Goal: Book appointment/travel/reservation

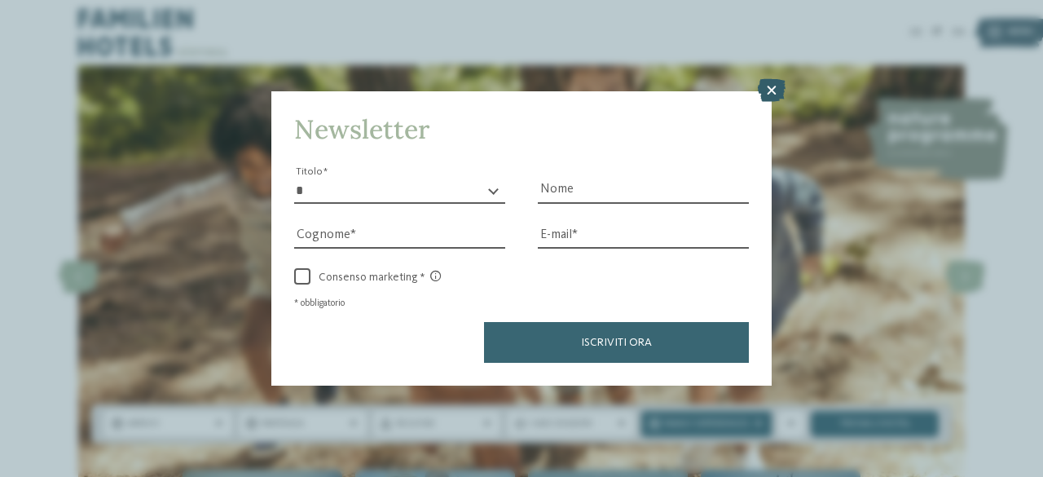
click at [764, 87] on icon at bounding box center [772, 90] width 28 height 23
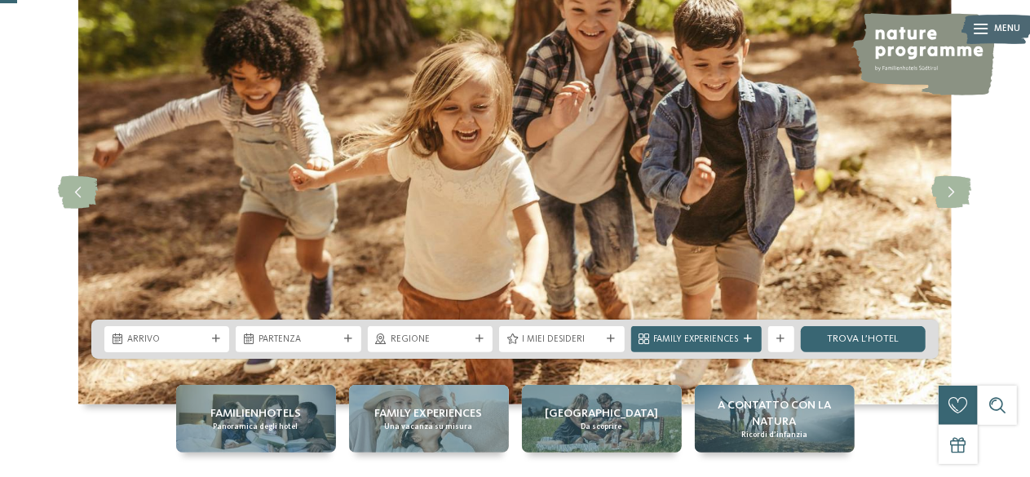
scroll to position [92, 0]
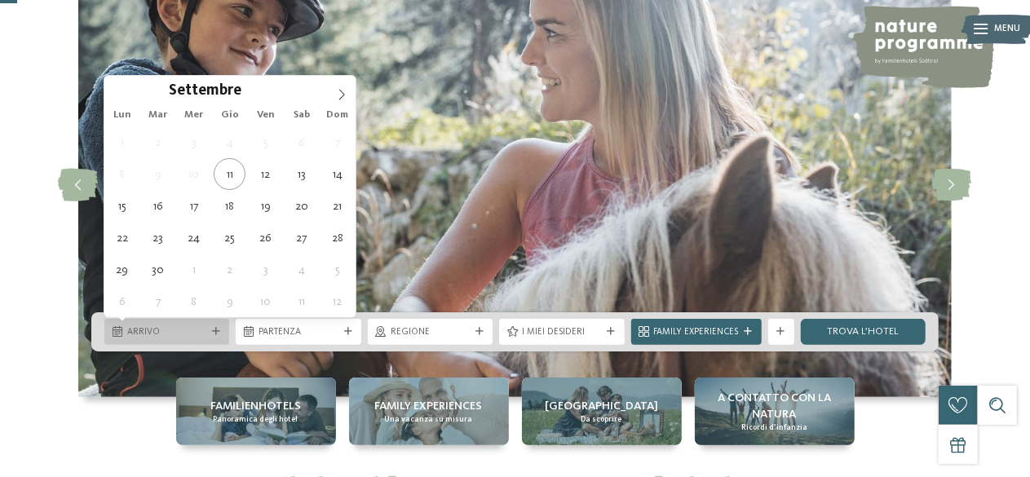
click at [204, 332] on span "Arrivo" at bounding box center [166, 332] width 79 height 13
click at [346, 86] on span at bounding box center [342, 90] width 28 height 28
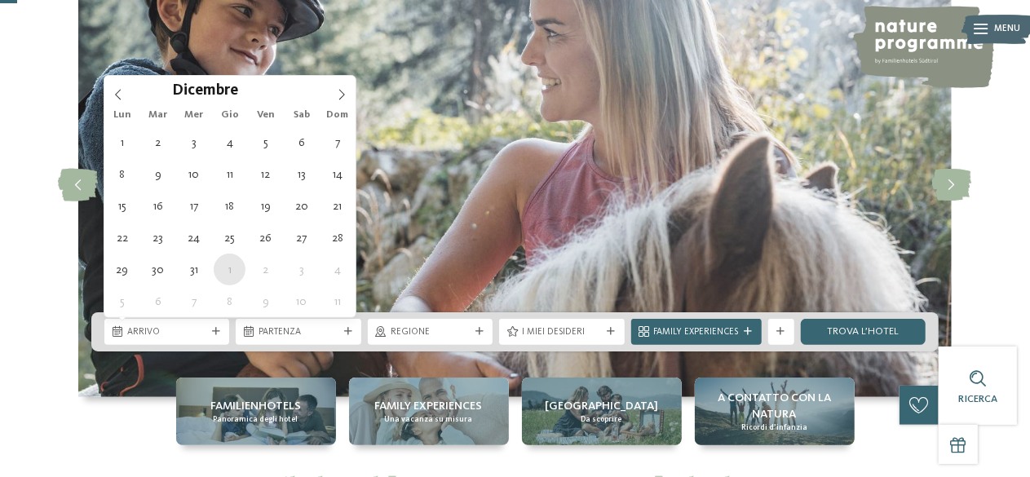
type div "[DATE]"
type input "****"
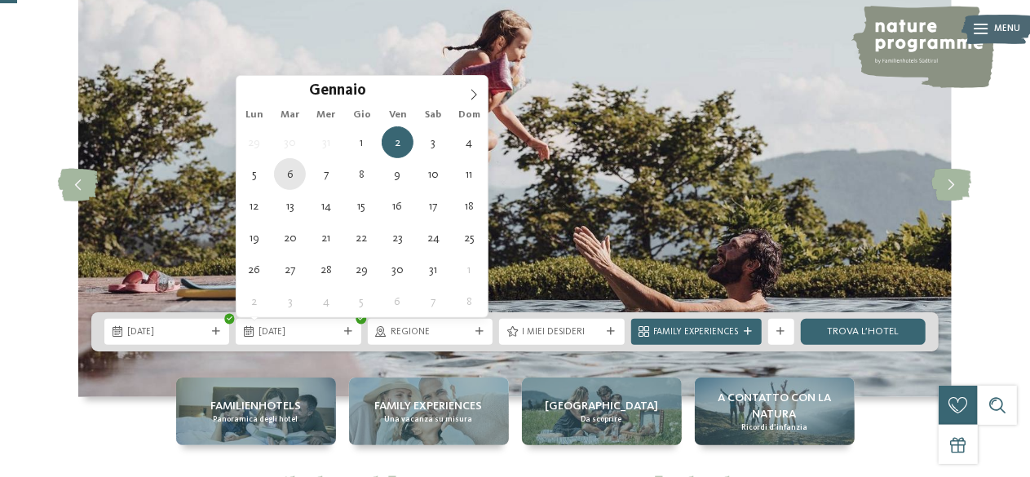
type div "[DATE]"
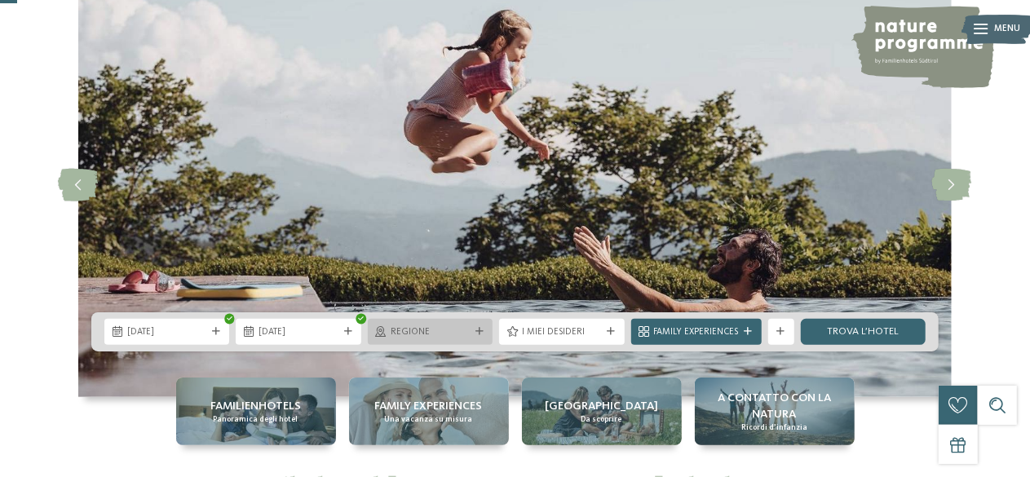
click at [461, 332] on span "Regione" at bounding box center [429, 332] width 79 height 13
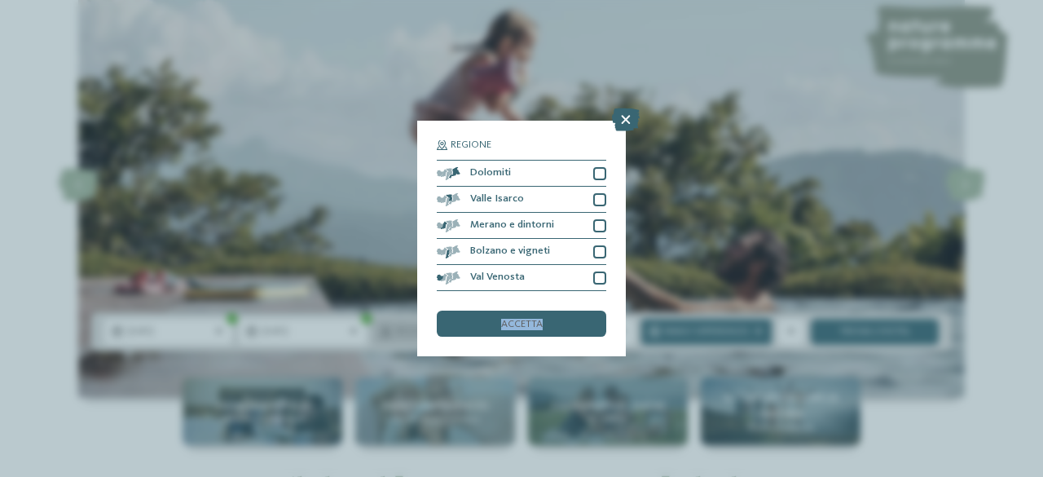
click at [461, 332] on div "accetta" at bounding box center [522, 324] width 170 height 26
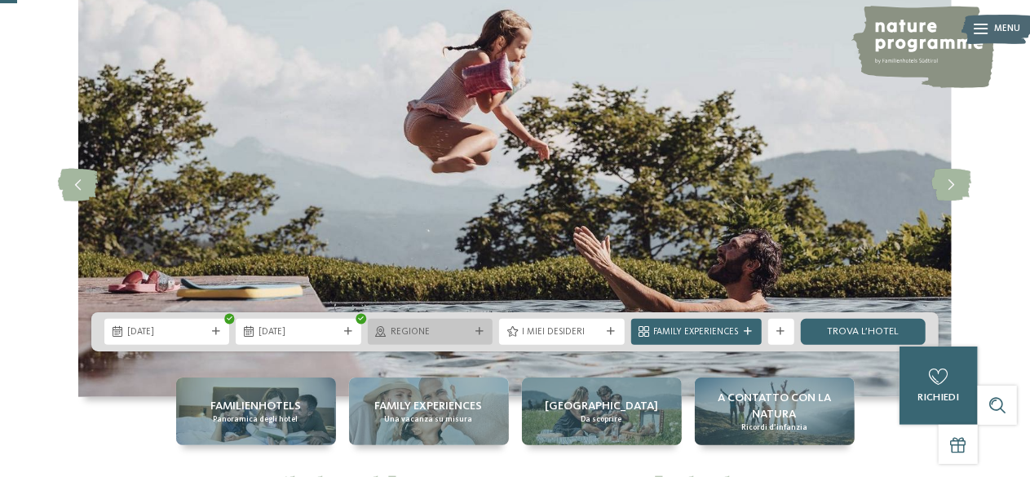
click at [461, 332] on span "Regione" at bounding box center [429, 332] width 79 height 13
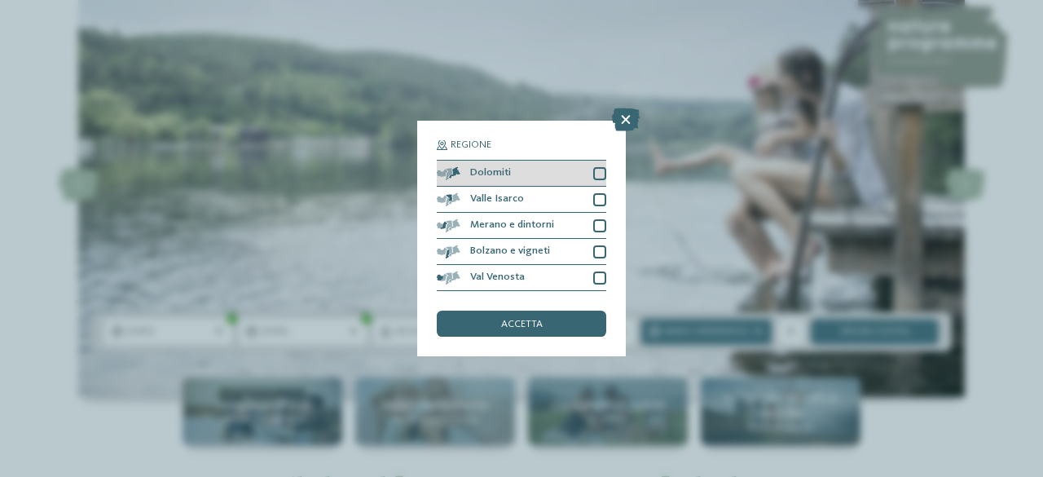
click at [598, 177] on div at bounding box center [599, 173] width 13 height 13
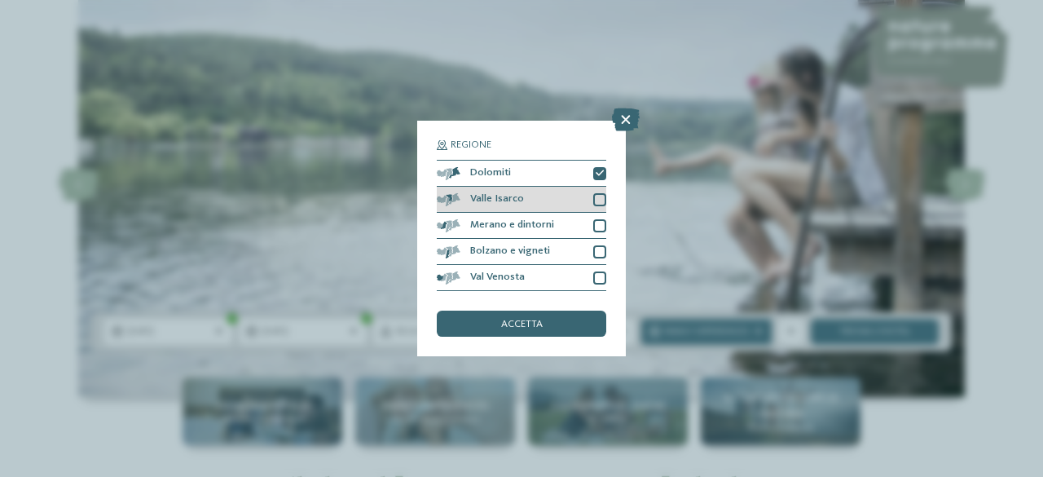
click at [603, 199] on div at bounding box center [599, 199] width 13 height 13
click at [601, 223] on div at bounding box center [599, 225] width 13 height 13
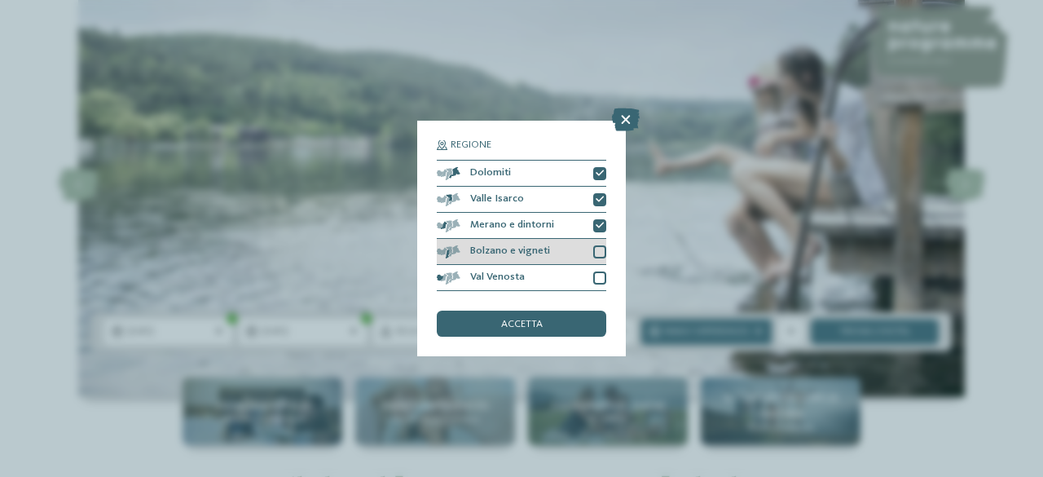
click at [598, 262] on div "Bolzano e vigneti" at bounding box center [522, 252] width 170 height 26
click at [602, 280] on div at bounding box center [599, 277] width 13 height 13
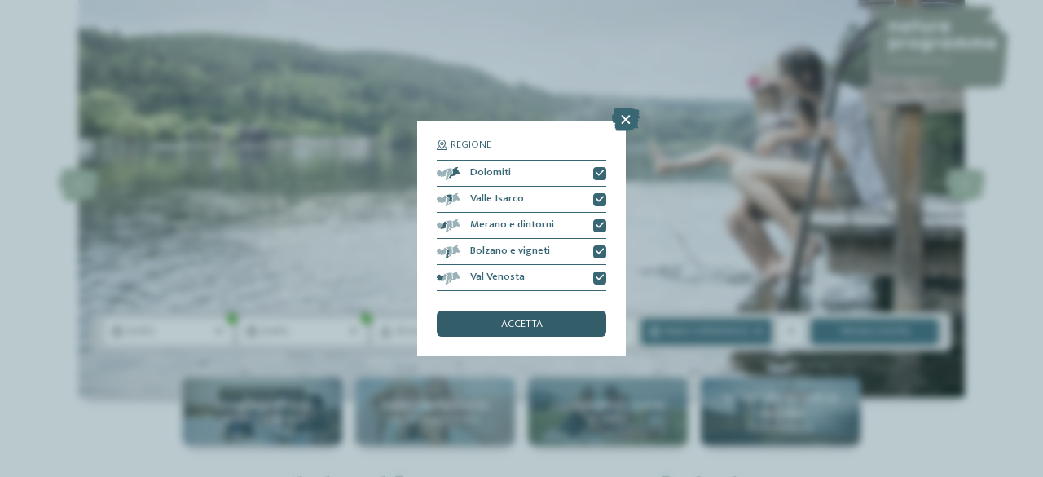
click at [577, 322] on div "accetta" at bounding box center [522, 324] width 170 height 26
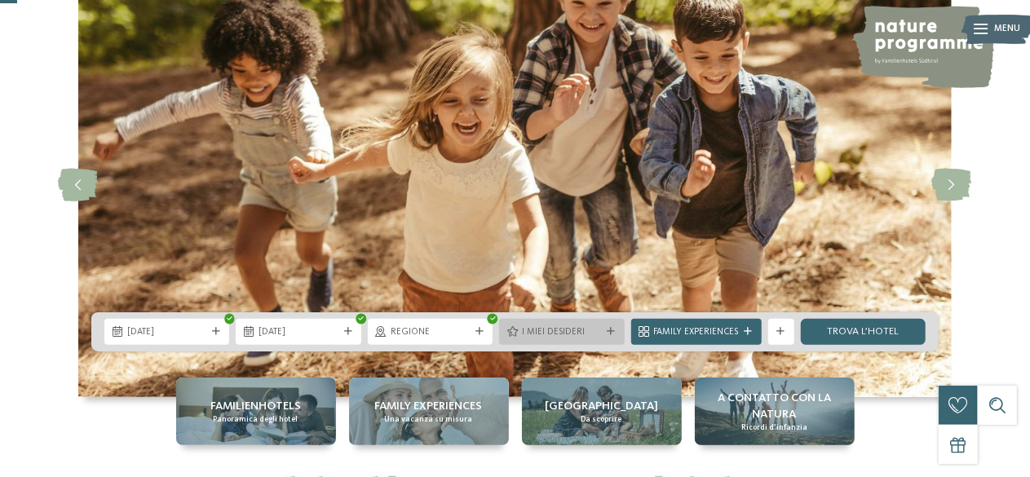
click at [593, 327] on span "I miei desideri" at bounding box center [561, 332] width 79 height 13
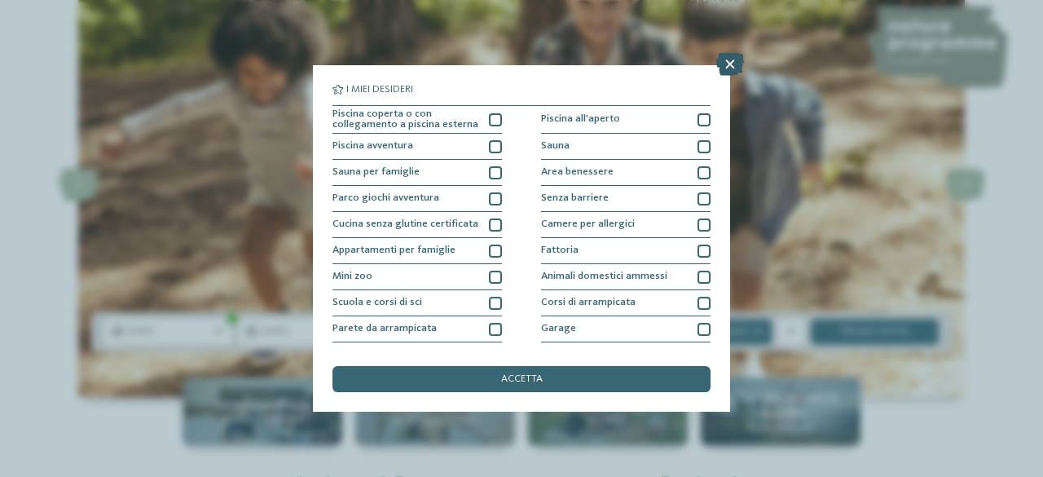
click at [730, 58] on icon at bounding box center [731, 64] width 28 height 23
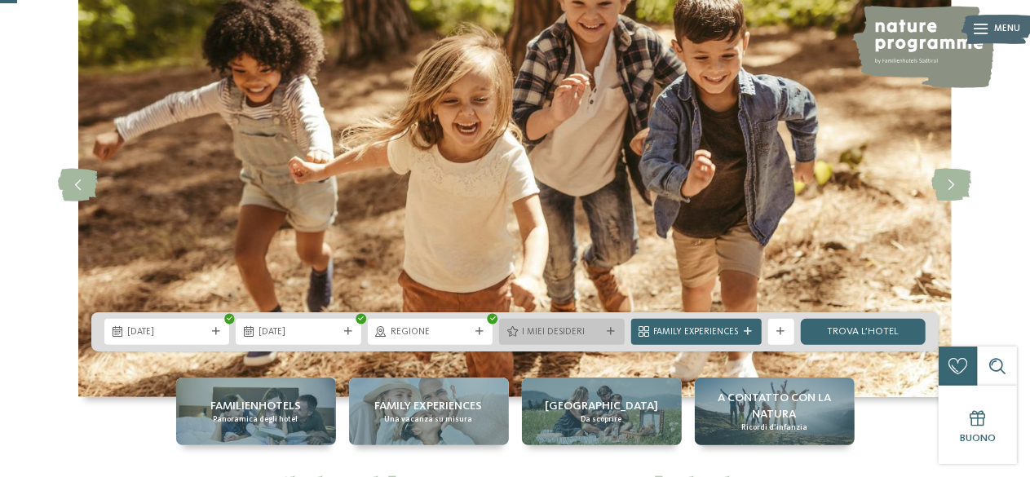
click at [590, 322] on div "I miei desideri" at bounding box center [561, 332] width 125 height 26
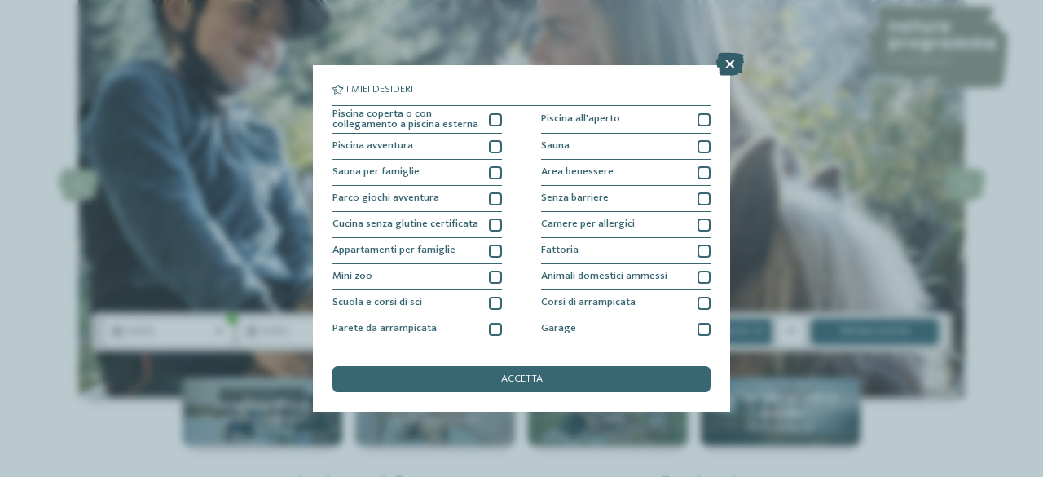
click at [735, 56] on icon at bounding box center [731, 64] width 28 height 23
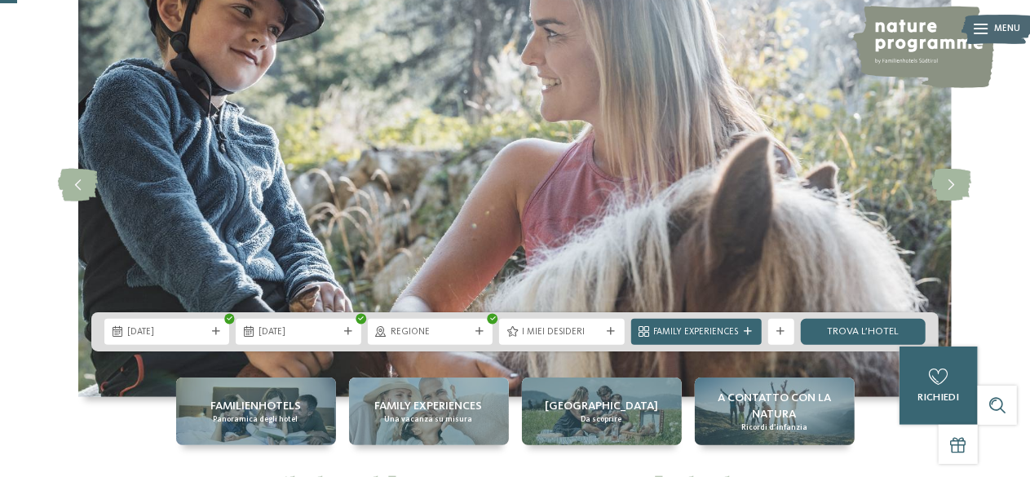
click at [846, 351] on img at bounding box center [514, 185] width 873 height 424
click at [845, 341] on link "trova l’hotel" at bounding box center [863, 332] width 125 height 26
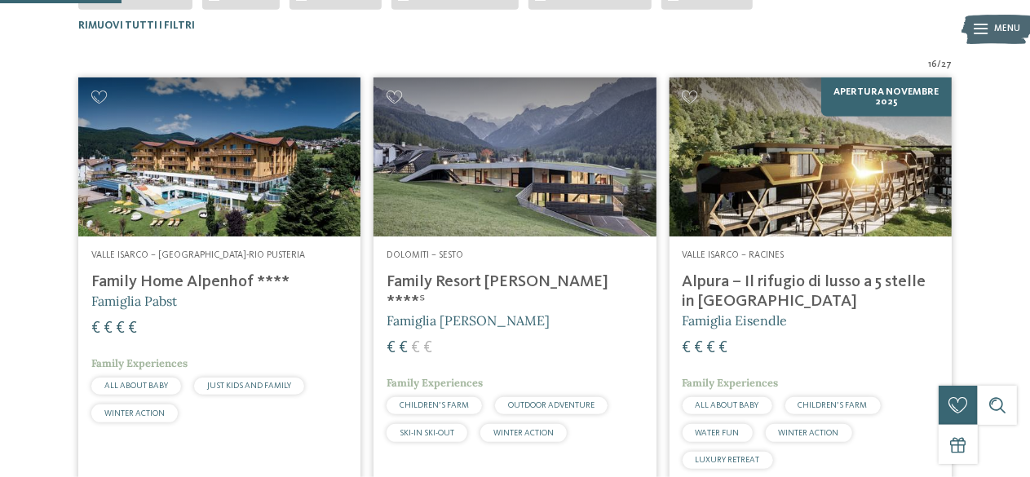
scroll to position [382, 0]
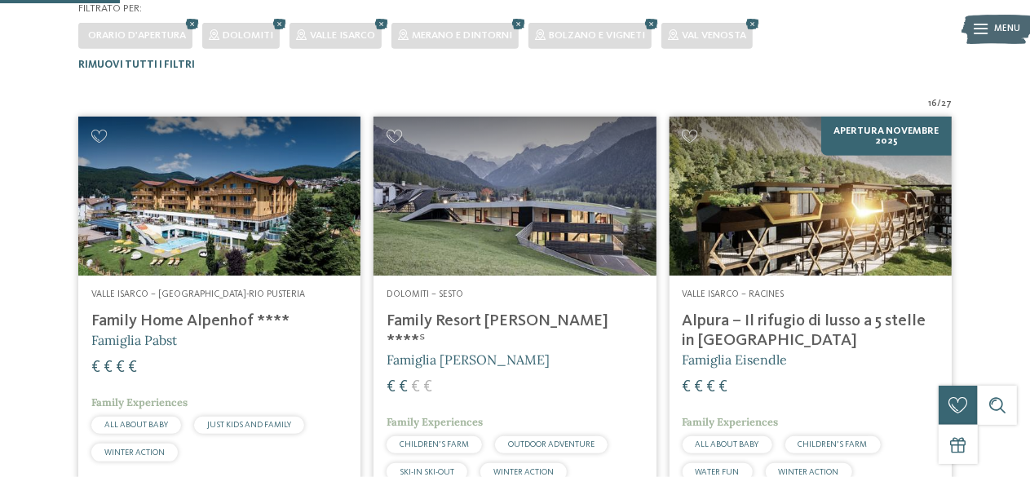
click at [263, 226] on img at bounding box center [219, 196] width 282 height 159
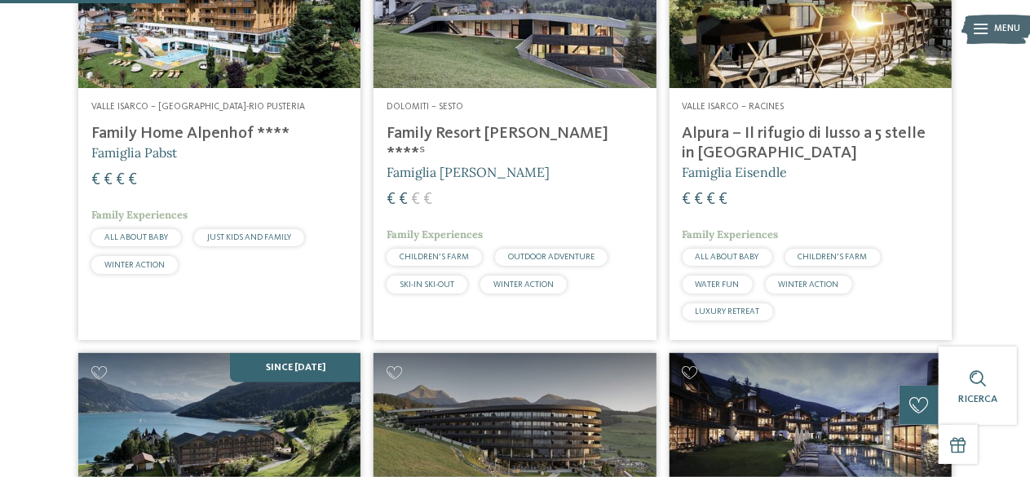
scroll to position [571, 0]
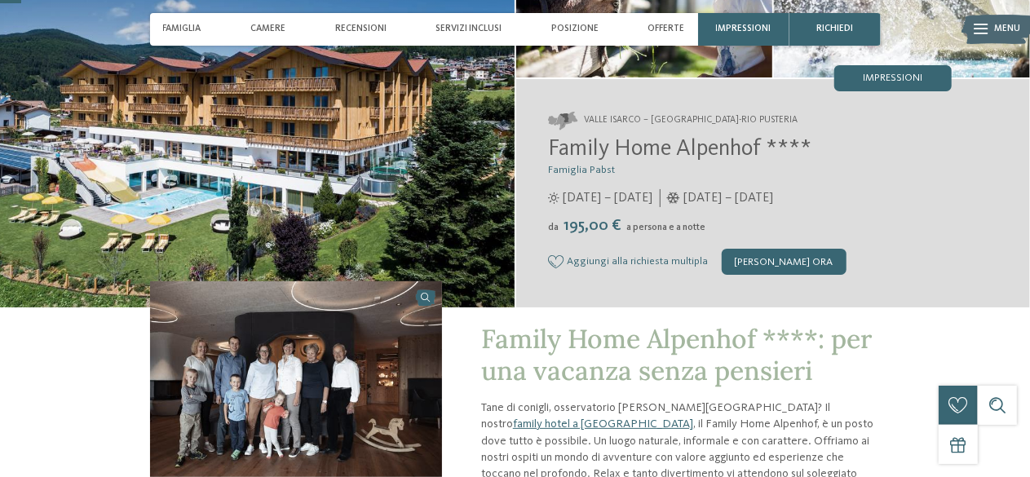
scroll to position [82, 0]
